Goal: Task Accomplishment & Management: Use online tool/utility

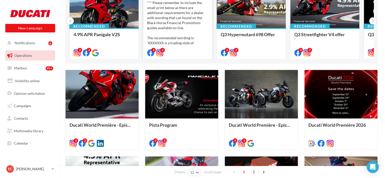
scroll to position [77, 0]
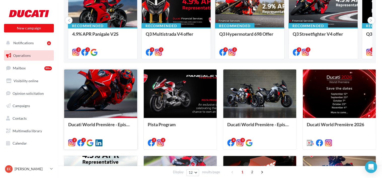
click at [104, 110] on div at bounding box center [100, 93] width 73 height 49
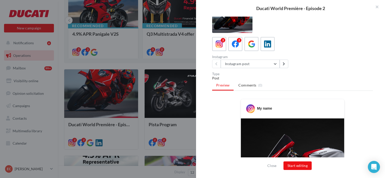
scroll to position [10, 0]
click at [235, 43] on icon at bounding box center [235, 44] width 7 height 7
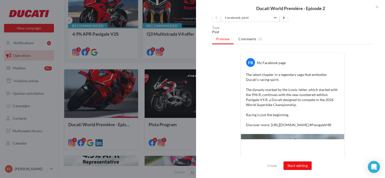
scroll to position [148, 0]
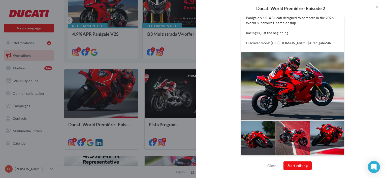
click at [274, 84] on div at bounding box center [292, 86] width 103 height 68
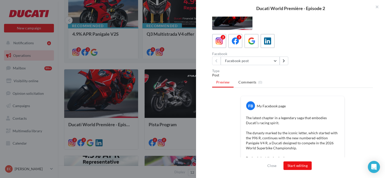
scroll to position [5, 0]
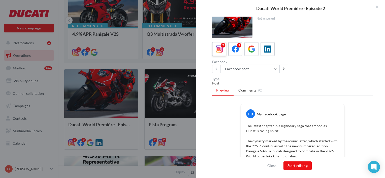
click at [220, 48] on icon at bounding box center [219, 49] width 7 height 7
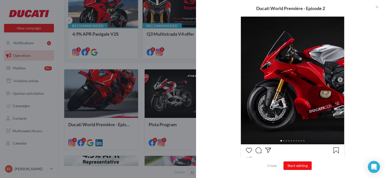
scroll to position [114, 0]
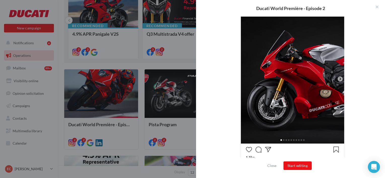
click at [281, 140] on div at bounding box center [292, 140] width 103 height 8
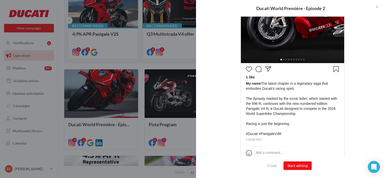
scroll to position [194, 0]
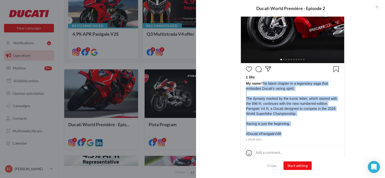
drag, startPoint x: 278, startPoint y: 134, endPoint x: 260, endPoint y: 83, distance: 54.2
click at [260, 83] on span "My name The latest chapter in a legendary saga that embodies Ducati’s racing sp…" at bounding box center [292, 108] width 93 height 55
copy span "The latest chapter in a legendary saga that embodies Ducati’s racing spirit. Th…"
click at [292, 164] on button "Start editing" at bounding box center [297, 166] width 28 height 9
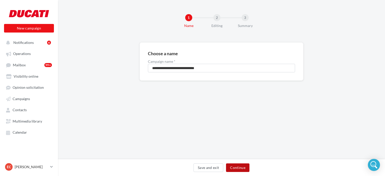
click at [235, 168] on button "Continue" at bounding box center [237, 167] width 23 height 9
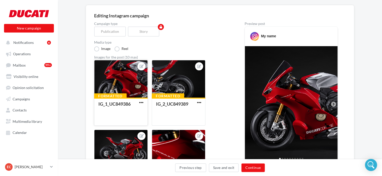
scroll to position [41, 0]
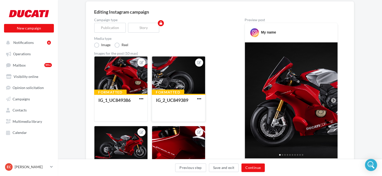
click at [182, 73] on div at bounding box center [178, 75] width 53 height 38
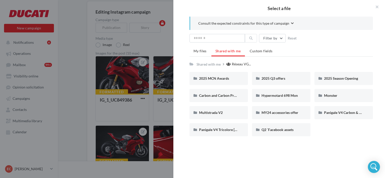
click at [167, 75] on div at bounding box center [192, 89] width 385 height 178
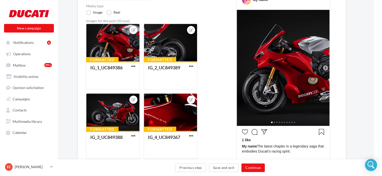
scroll to position [73, 8]
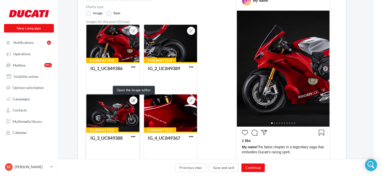
click at [132, 99] on icon at bounding box center [134, 100] width 4 height 4
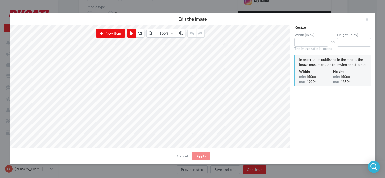
click at [333, 100] on div "Resize Width (in px) **** Height (in px) **** The image ratio is locked In orde…" at bounding box center [332, 86] width 85 height 123
click at [368, 19] on button "button" at bounding box center [365, 20] width 20 height 15
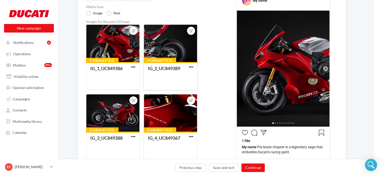
click at [166, 51] on div at bounding box center [170, 44] width 53 height 38
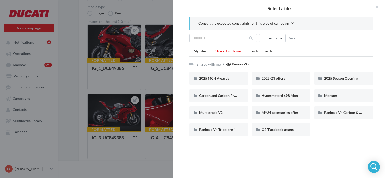
click at [161, 48] on div at bounding box center [192, 89] width 385 height 178
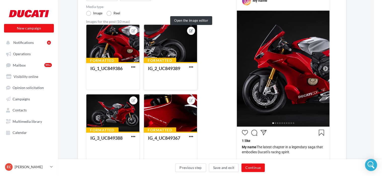
click at [191, 30] on icon at bounding box center [191, 31] width 4 height 4
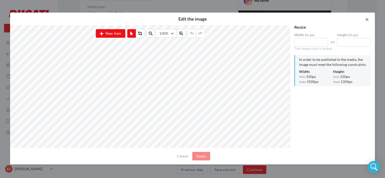
click at [368, 20] on button "button" at bounding box center [365, 20] width 20 height 15
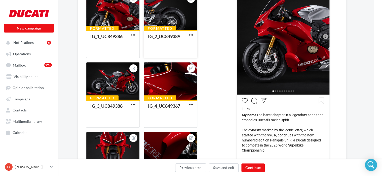
scroll to position [105, 8]
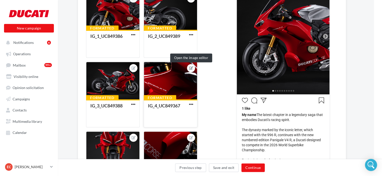
click at [190, 68] on icon at bounding box center [191, 68] width 4 height 4
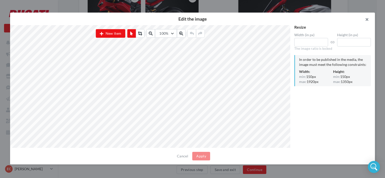
click at [368, 20] on button "button" at bounding box center [365, 20] width 20 height 15
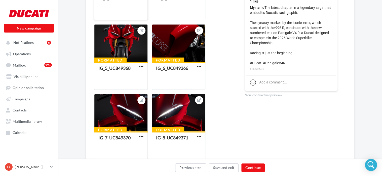
scroll to position [213, 0]
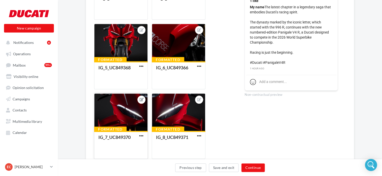
click at [143, 99] on icon at bounding box center [142, 100] width 4 height 4
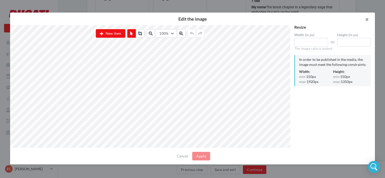
click at [368, 20] on button "button" at bounding box center [365, 20] width 20 height 15
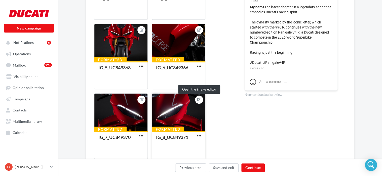
click at [198, 99] on icon at bounding box center [199, 100] width 4 height 4
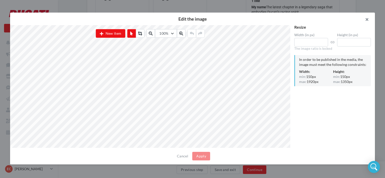
click at [367, 18] on button "button" at bounding box center [365, 20] width 20 height 15
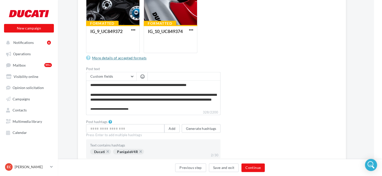
scroll to position [388, 8]
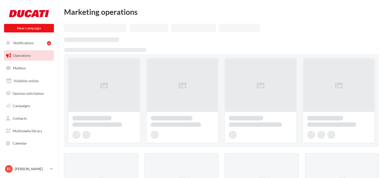
scroll to position [77, 0]
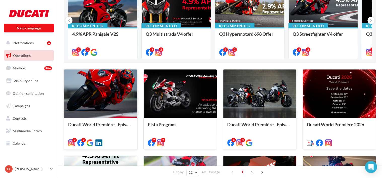
click at [118, 107] on div at bounding box center [100, 93] width 73 height 49
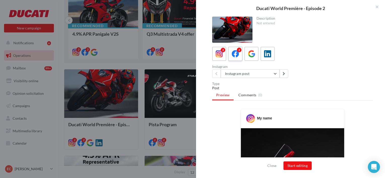
click at [235, 54] on icon at bounding box center [235, 53] width 7 height 7
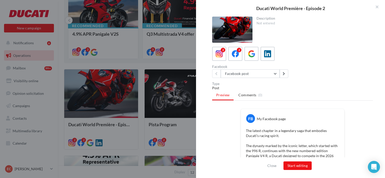
scroll to position [78, 0]
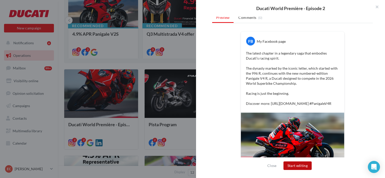
click at [292, 165] on button "Start editing" at bounding box center [297, 166] width 28 height 9
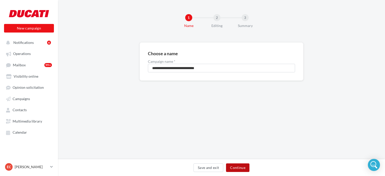
click at [240, 167] on button "Continue" at bounding box center [237, 167] width 23 height 9
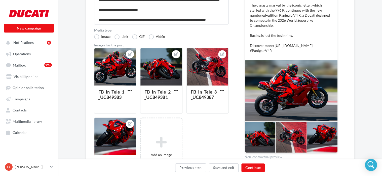
scroll to position [96, 0]
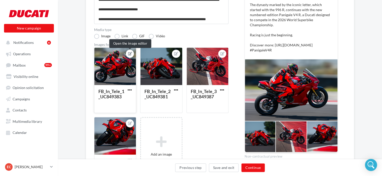
click at [129, 53] on icon at bounding box center [130, 54] width 4 height 4
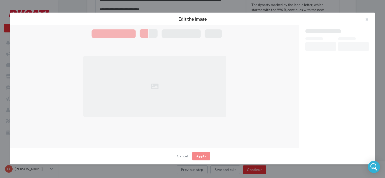
drag, startPoint x: 149, startPoint y: 77, endPoint x: 151, endPoint y: 80, distance: 3.6
click at [151, 80] on div at bounding box center [154, 86] width 143 height 61
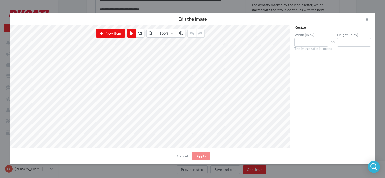
click at [368, 21] on button "button" at bounding box center [365, 20] width 20 height 15
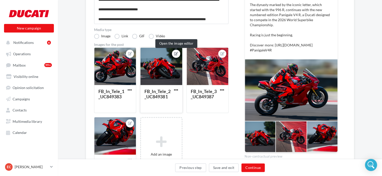
click at [177, 53] on icon at bounding box center [176, 54] width 4 height 4
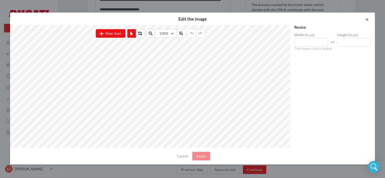
click at [369, 20] on button "button" at bounding box center [365, 20] width 20 height 15
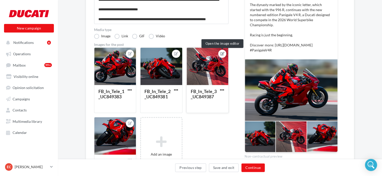
click at [223, 52] on icon at bounding box center [223, 54] width 4 height 4
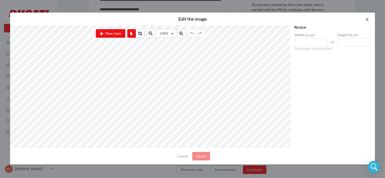
click at [368, 19] on button "button" at bounding box center [365, 20] width 20 height 15
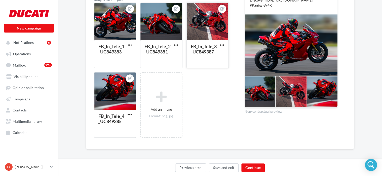
scroll to position [144, 0]
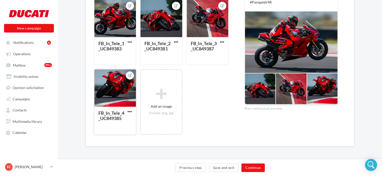
click at [132, 73] on div at bounding box center [130, 75] width 8 height 8
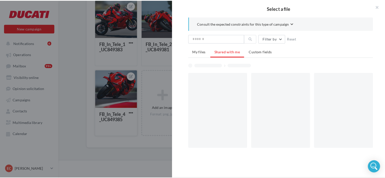
scroll to position [141, 0]
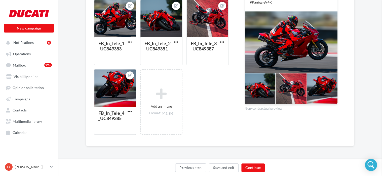
click at [131, 74] on icon at bounding box center [130, 76] width 4 height 4
